Goal: Find specific page/section: Find specific page/section

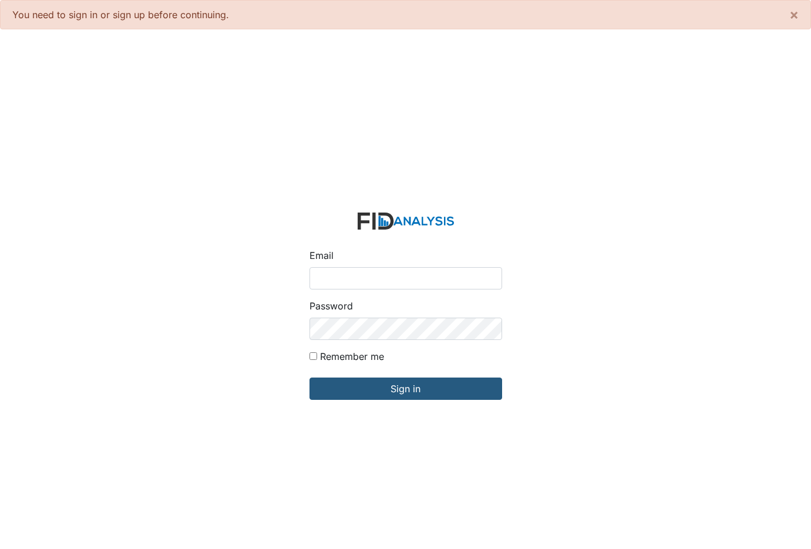
type input "[PERSON_NAME][EMAIL_ADDRESS][DOMAIN_NAME]"
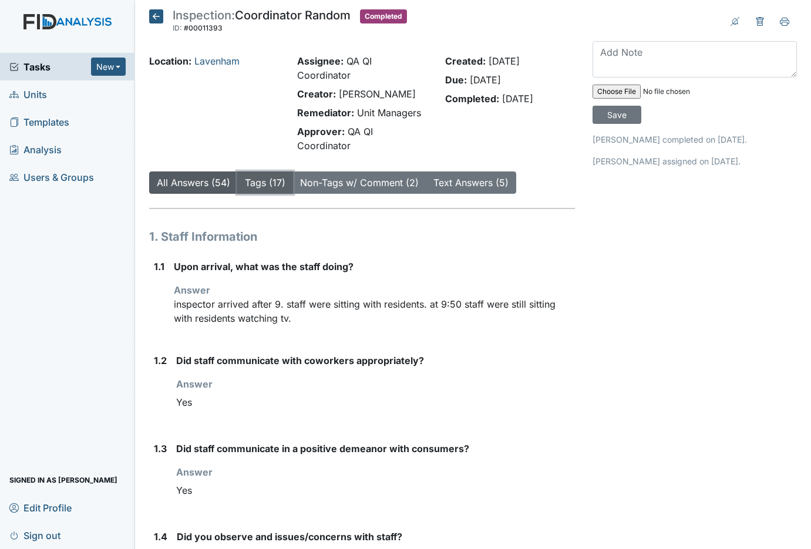
click at [267, 172] on button "Tags (17)" at bounding box center [265, 183] width 56 height 22
click at [260, 177] on link "Tags (17)" at bounding box center [265, 183] width 41 height 12
click at [354, 177] on link "Non-Tags w/ Comment (2)" at bounding box center [359, 183] width 119 height 12
